Goal: Task Accomplishment & Management: Complete application form

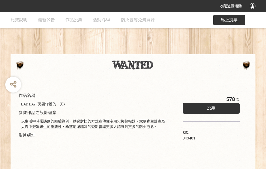
click at [253, 11] on div "收藏這個活動" at bounding box center [133, 6] width 266 height 12
click at [164, 52] on div "作品名稱 BAD DAY (需要守護的一天) 參賽作品之設計理念 以生活中時常遇到的經驗為例，透過對比的方式宣傳住宅用火災警報器、家庭逃生計畫及火場中避難求生…" at bounding box center [133, 122] width 266 height 221
click at [209, 107] on span "投票" at bounding box center [211, 107] width 8 height 5
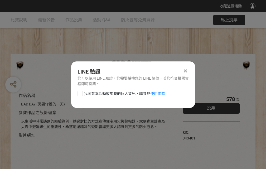
click at [79, 92] on div at bounding box center [79, 93] width 5 height 5
checkbox input "true"
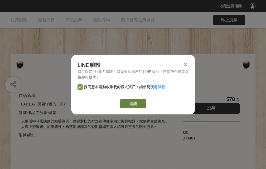
click at [132, 103] on link "繼續" at bounding box center [133, 103] width 26 height 9
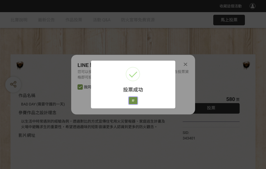
click at [131, 99] on button "好" at bounding box center [133, 100] width 8 height 7
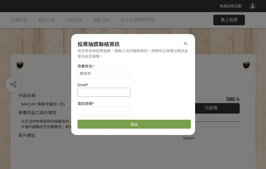
click at [105, 92] on input at bounding box center [103, 92] width 53 height 9
type input "[EMAIL_ADDRESS][DOMAIN_NAME]"
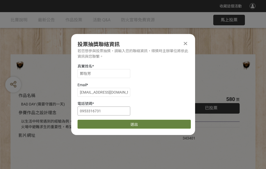
type input "0953316731"
click at [92, 122] on button "送出" at bounding box center [133, 123] width 113 height 9
